Goal: Task Accomplishment & Management: Complete application form

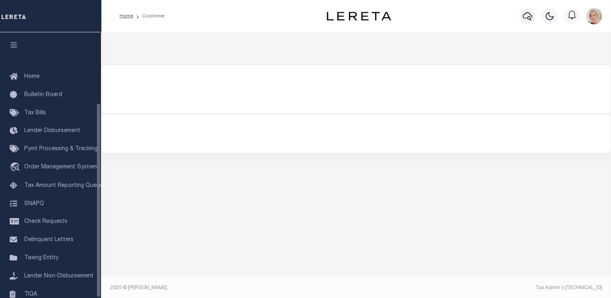
scroll to position [96, 0]
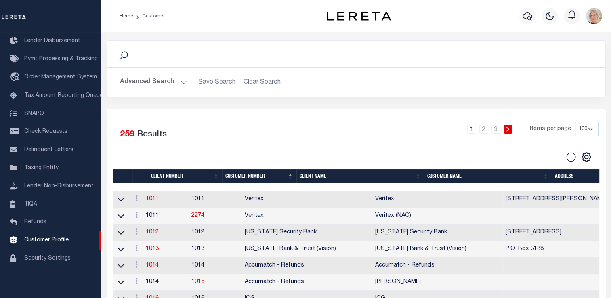
click at [308, 178] on th "Client Name" at bounding box center [360, 176] width 128 height 14
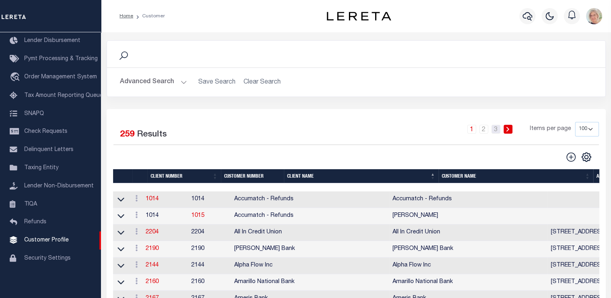
click at [496, 132] on link "3" at bounding box center [495, 129] width 9 height 9
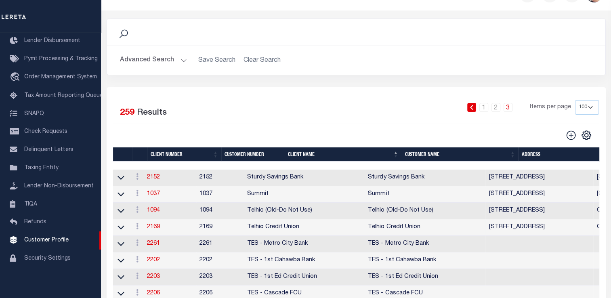
scroll to position [40, 0]
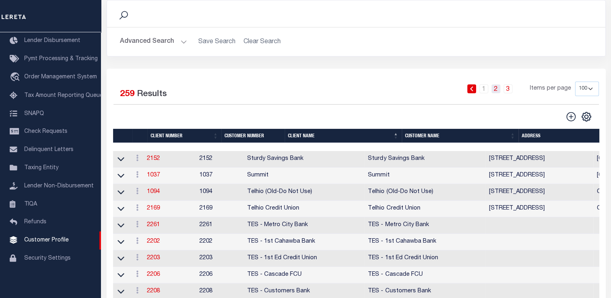
click at [497, 90] on link "2" at bounding box center [495, 88] width 9 height 9
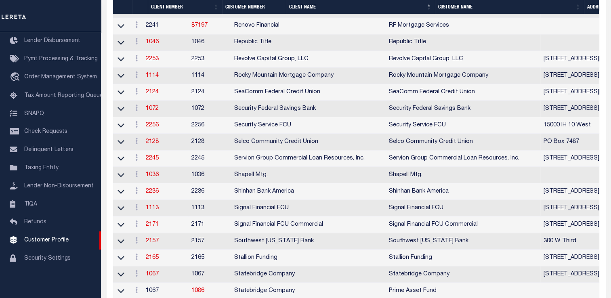
scroll to position [1453, 0]
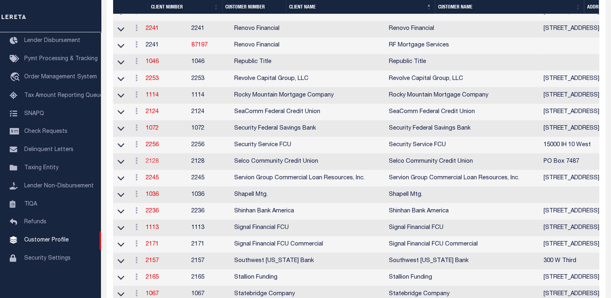
click at [153, 164] on link "2128" at bounding box center [152, 161] width 13 height 6
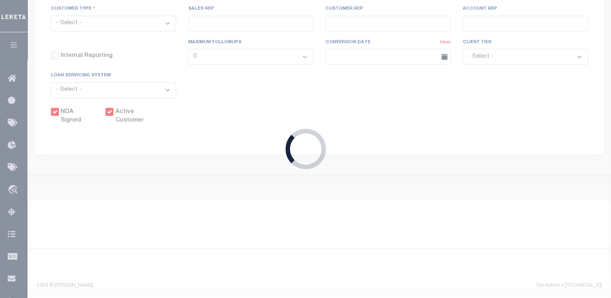
select select
type input "Selco Community Credit Union"
type input "2128"
type input "Selco Community Credit Union"
type input "[PERSON_NAME]"
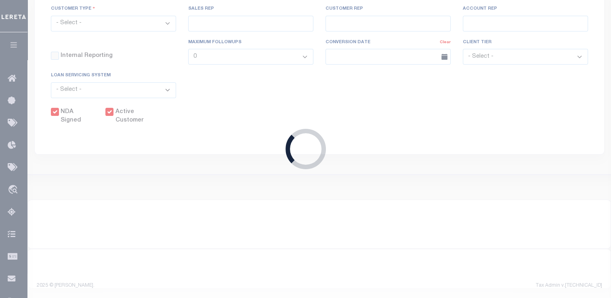
type input "[PERSON_NAME]"
select select "Commercial"
type input "[PERSON_NAME]"
checkbox input "true"
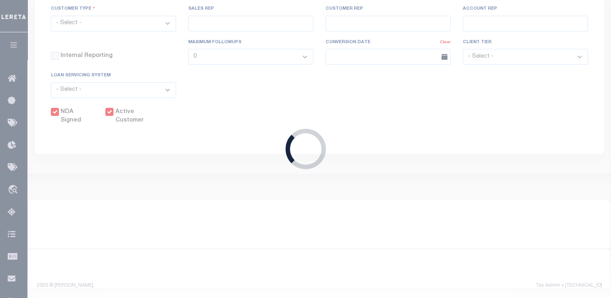
checkbox input "true"
type input "$0"
type input "$95"
type input "$5"
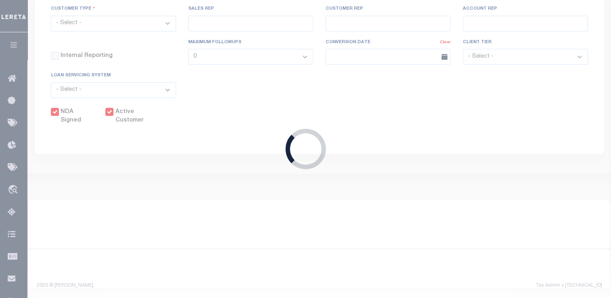
checkbox input "false"
type input "5"
type input "0"
type input "5"
type input "4"
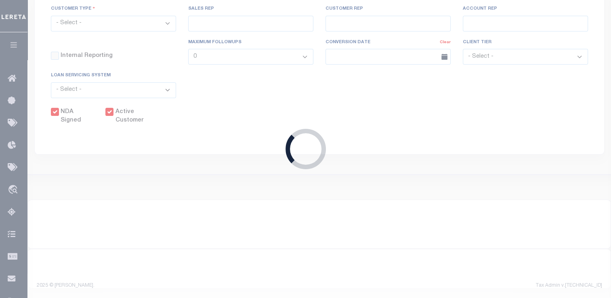
type input "0"
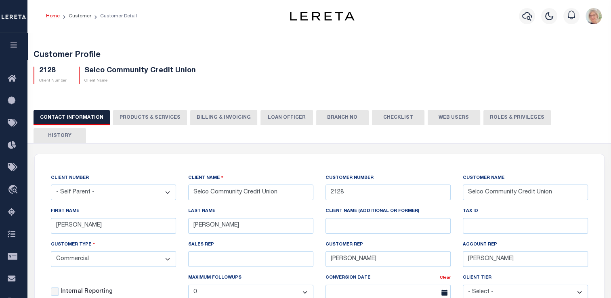
click at [203, 117] on button "Billing & Invoicing" at bounding box center [223, 117] width 67 height 15
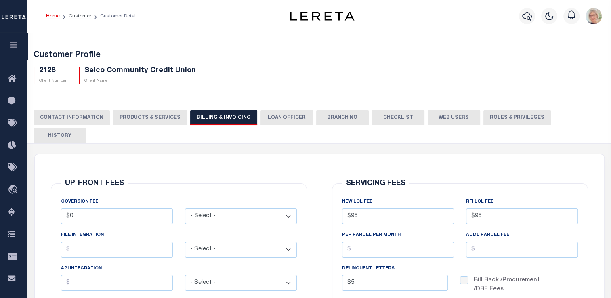
click at [156, 118] on button "PRODUCTS & SERVICES" at bounding box center [150, 117] width 74 height 15
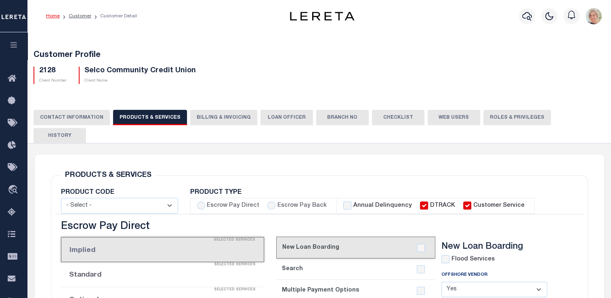
select select "STX"
radio input "true"
checkbox input "true"
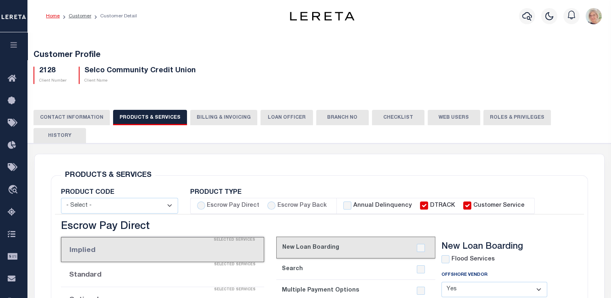
checkbox input "true"
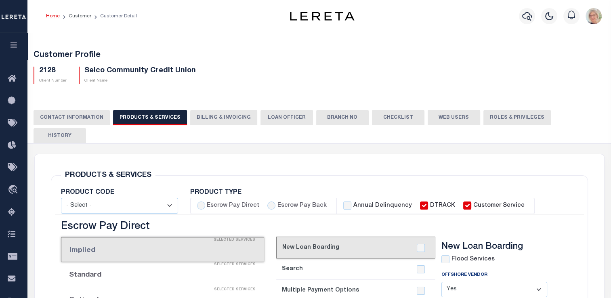
checkbox input "true"
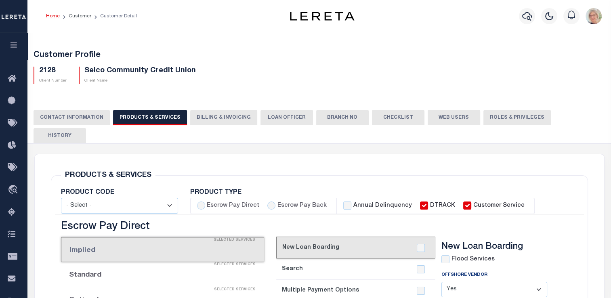
checkbox input "true"
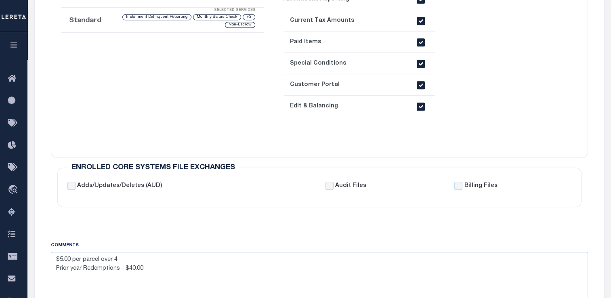
scroll to position [404, 0]
